Goal: Transaction & Acquisition: Book appointment/travel/reservation

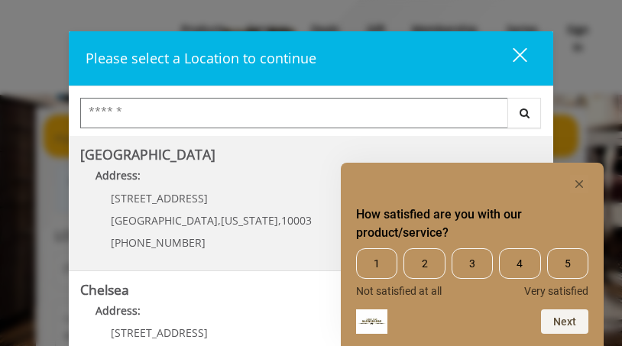
scroll to position [76, 0]
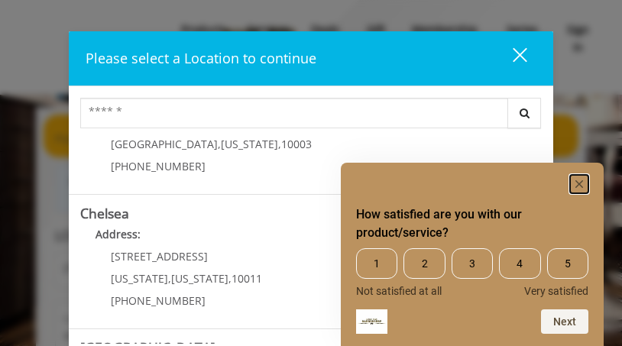
click at [582, 179] on rect "Hide survey" at bounding box center [579, 184] width 18 height 18
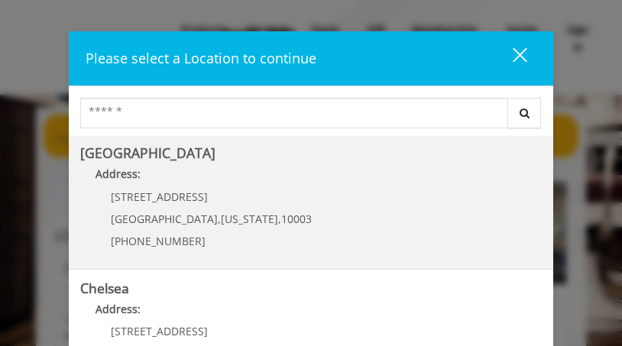
scroll to position [0, 0]
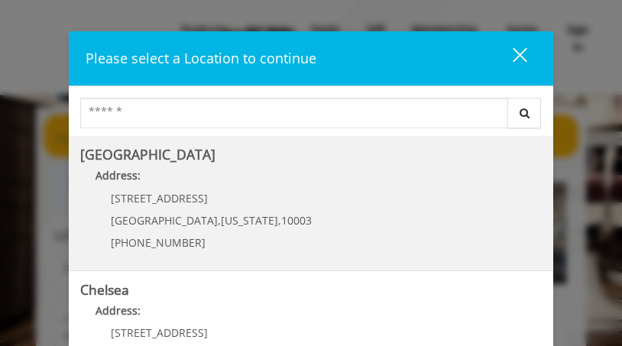
click at [221, 211] on div "60 E 8th St Manhattan , New York , 10003 (212) 598-1840" at bounding box center [199, 225] width 239 height 66
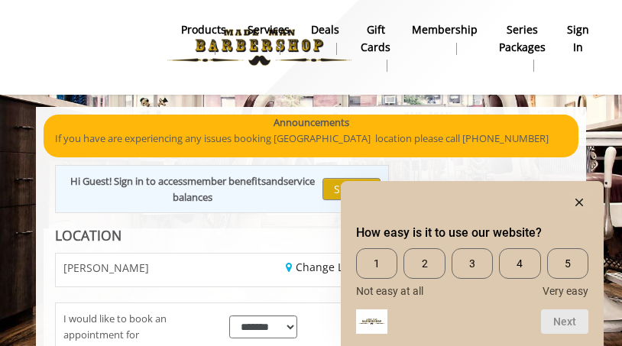
scroll to position [78, 0]
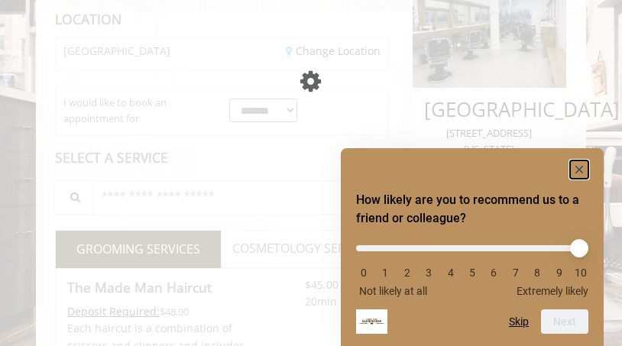
scroll to position [216, 0]
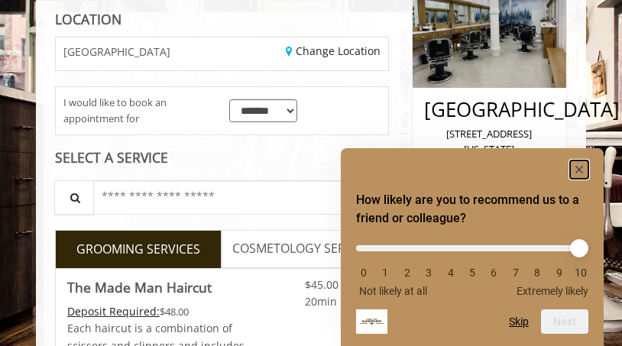
click at [575, 169] on rect "Hide survey" at bounding box center [579, 169] width 18 height 18
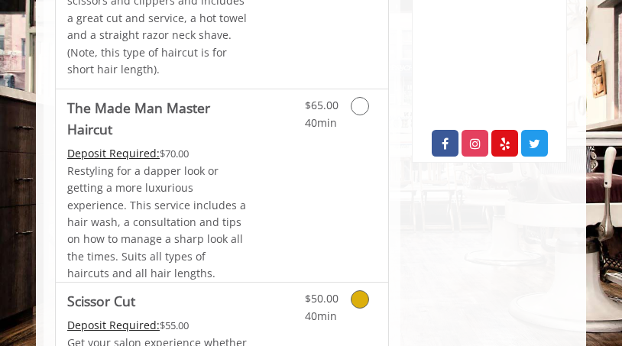
scroll to position [827, 0]
